Goal: Task Accomplishment & Management: Use online tool/utility

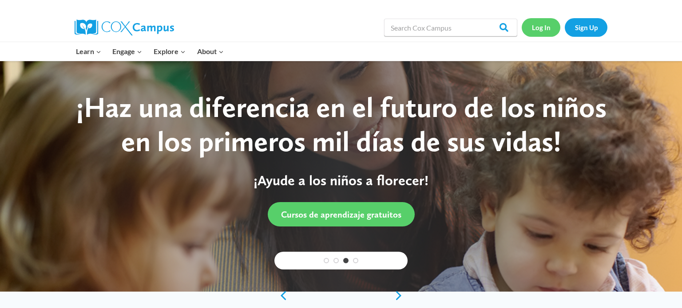
click at [540, 35] on link "Log In" at bounding box center [540, 27] width 39 height 18
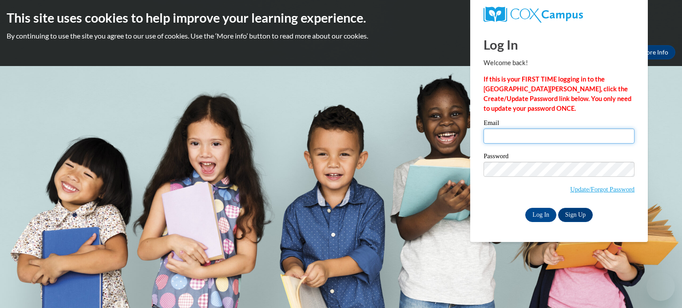
click at [583, 132] on input "Email" at bounding box center [558, 136] width 151 height 15
type input "jweninger@hnrschools.org"
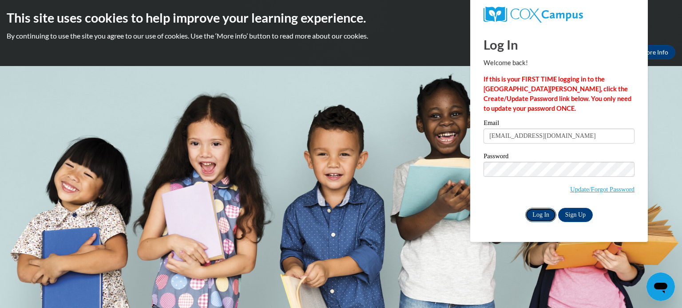
click at [541, 213] on input "Log In" at bounding box center [540, 215] width 31 height 14
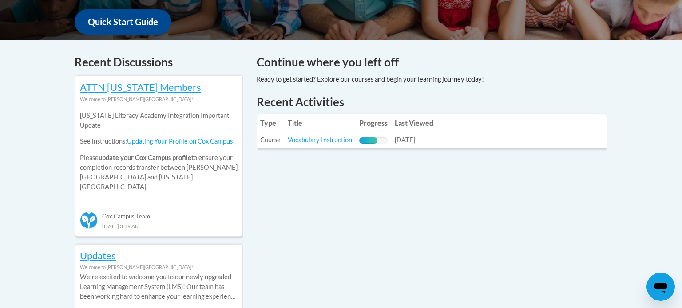
scroll to position [427, 0]
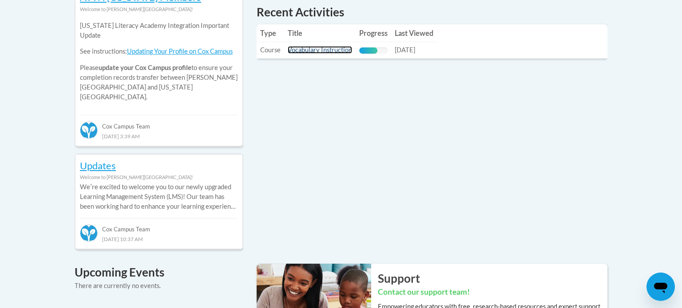
click at [319, 53] on link "Vocabulary Instruction" at bounding box center [320, 50] width 64 height 8
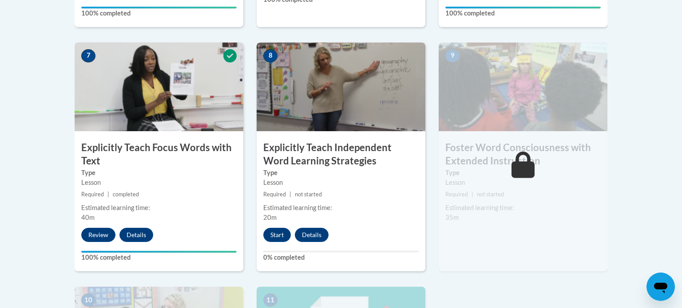
scroll to position [761, 0]
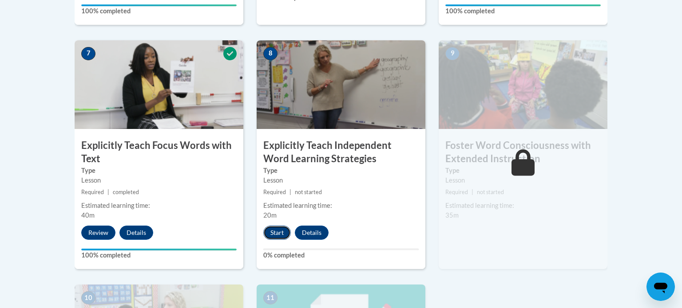
click at [271, 238] on button "Start" at bounding box center [277, 233] width 28 height 14
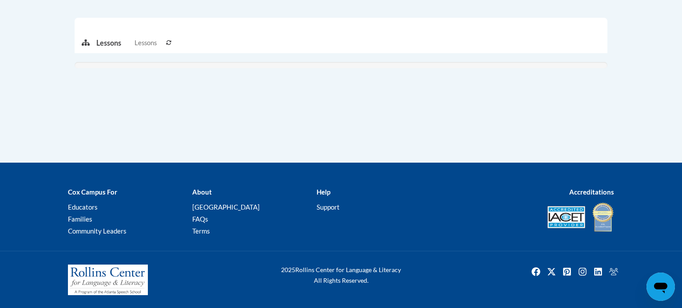
scroll to position [897, 0]
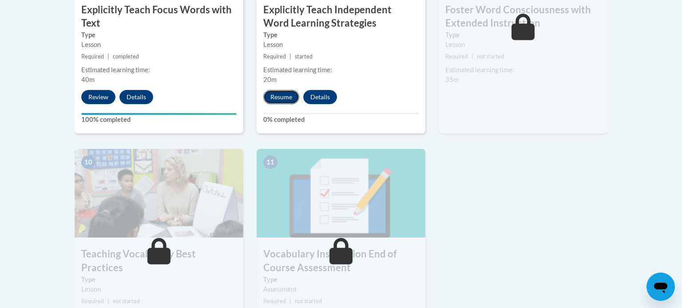
click at [284, 101] on button "Resume" at bounding box center [281, 97] width 36 height 14
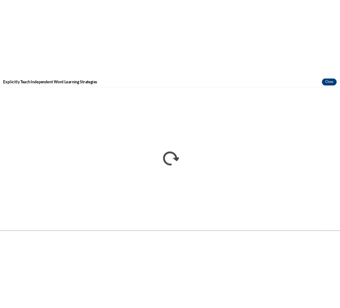
scroll to position [0, 0]
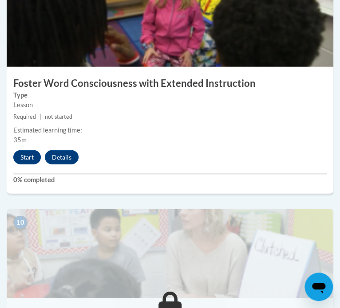
scroll to position [2167, 0]
click at [28, 157] on button "Start" at bounding box center [27, 157] width 28 height 14
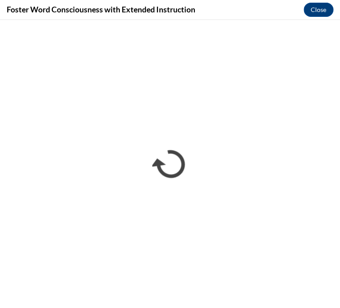
scroll to position [0, 0]
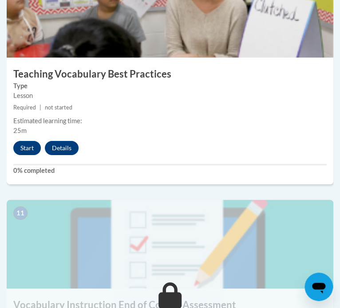
scroll to position [2406, 0]
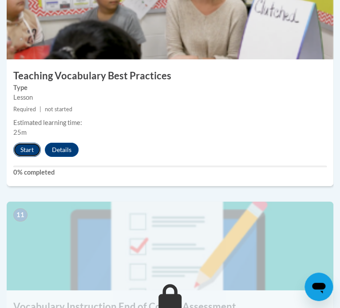
click at [25, 155] on button "Start" at bounding box center [27, 150] width 28 height 14
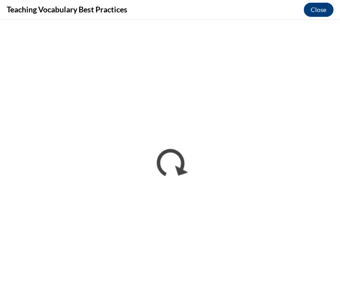
scroll to position [0, 0]
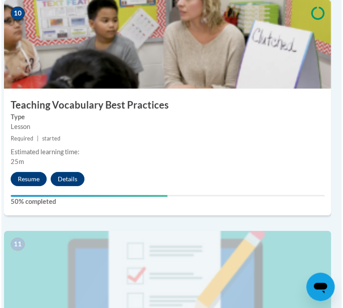
scroll to position [2377, 0]
